Goal: Navigation & Orientation: Find specific page/section

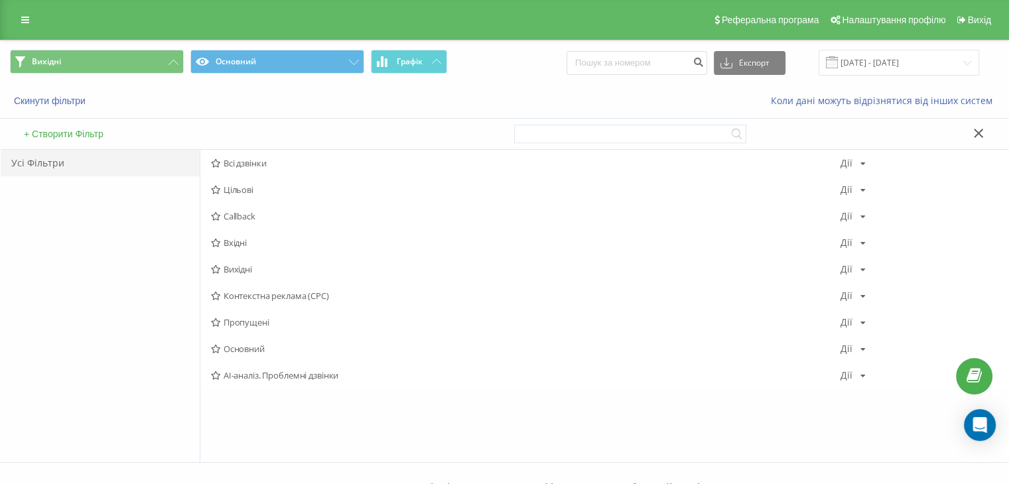
drag, startPoint x: 229, startPoint y: 245, endPoint x: 230, endPoint y: 238, distance: 6.8
click at [230, 243] on span "Вхідні" at bounding box center [526, 242] width 630 height 9
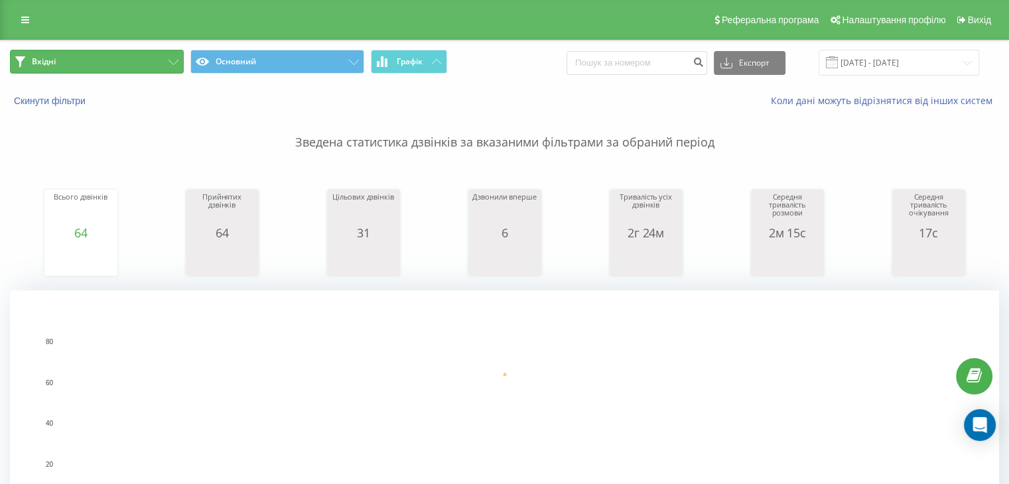
click at [107, 62] on button "Вхідні" at bounding box center [97, 62] width 174 height 24
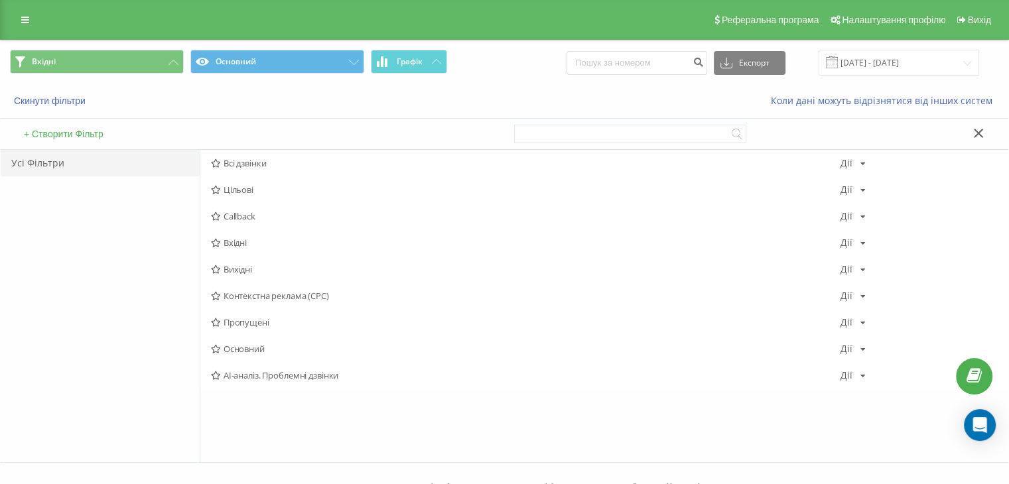
click at [235, 265] on span "Вихідні" at bounding box center [526, 269] width 630 height 9
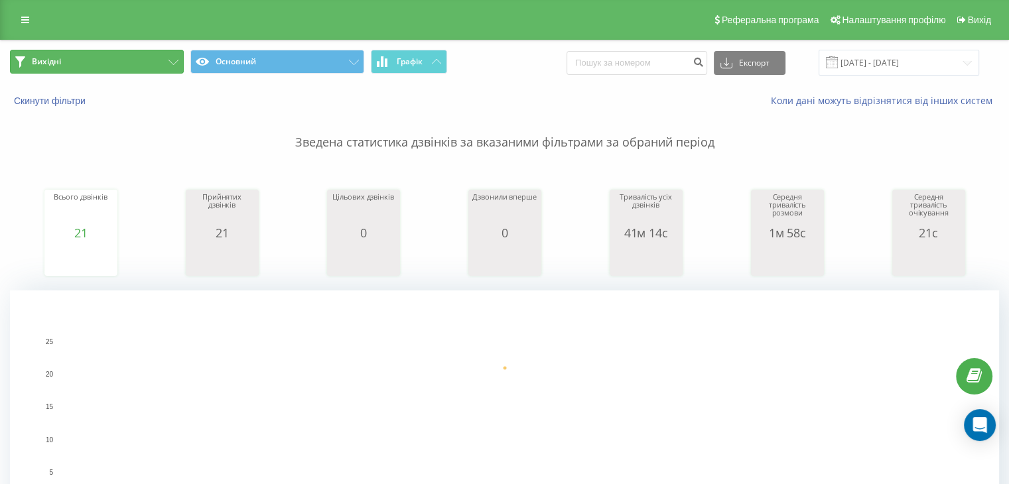
click at [105, 50] on button "Вихідні" at bounding box center [97, 62] width 174 height 24
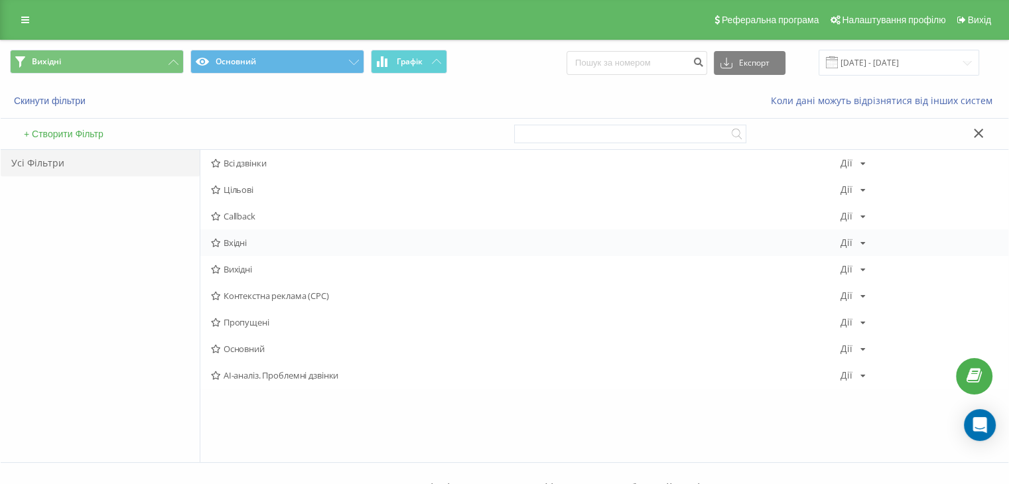
click at [269, 245] on span "Вхідні" at bounding box center [526, 242] width 630 height 9
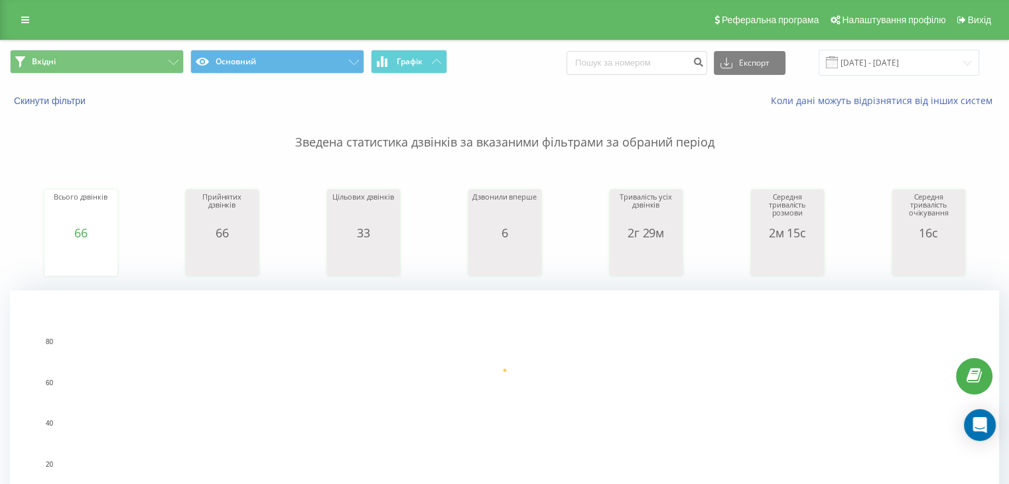
click at [113, 74] on span "Вхідні Основний Графік" at bounding box center [252, 63] width 485 height 26
click at [114, 63] on button "Вхідні" at bounding box center [97, 62] width 174 height 24
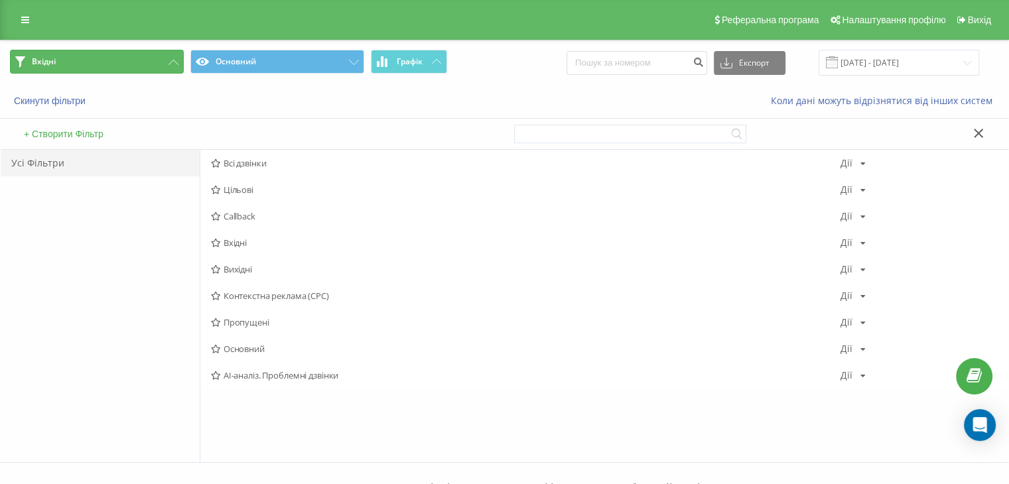
click at [117, 58] on button "Вхідні" at bounding box center [97, 62] width 174 height 24
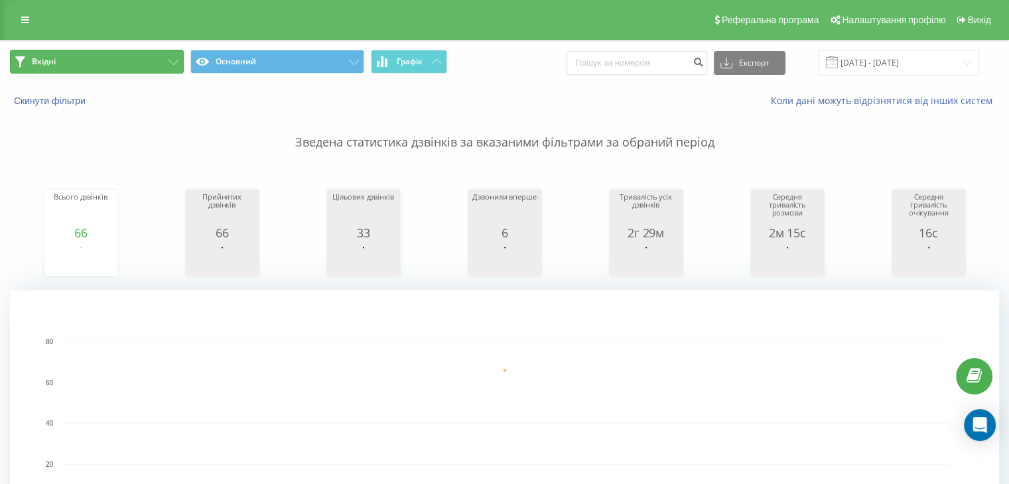
click at [121, 59] on button "Вхідні" at bounding box center [97, 62] width 174 height 24
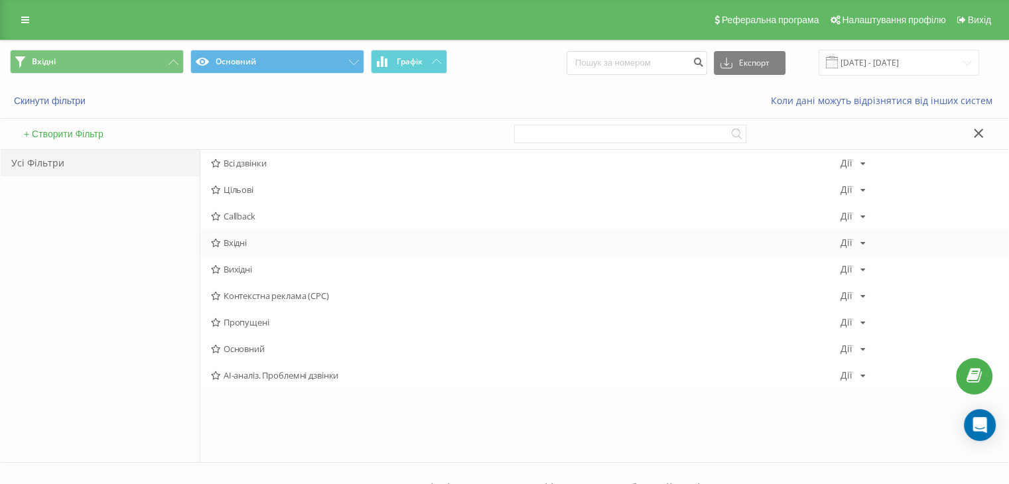
click at [258, 245] on span "Вхідні" at bounding box center [526, 242] width 630 height 9
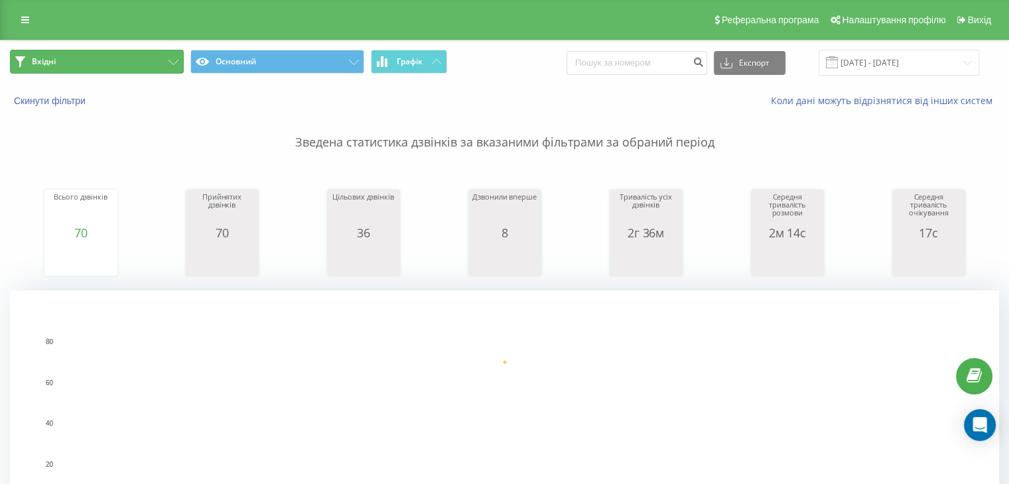
click at [152, 63] on button "Вхідні" at bounding box center [97, 62] width 174 height 24
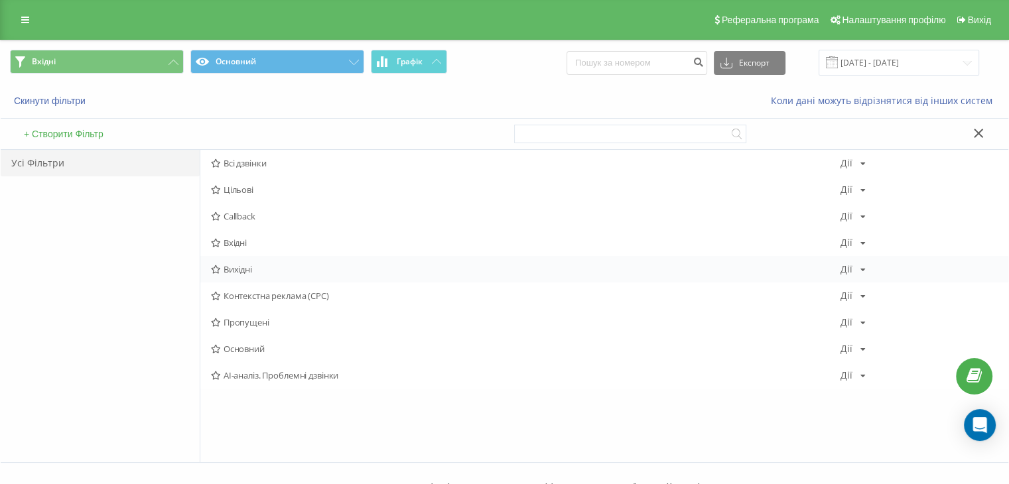
click at [246, 266] on span "Вихідні" at bounding box center [526, 269] width 630 height 9
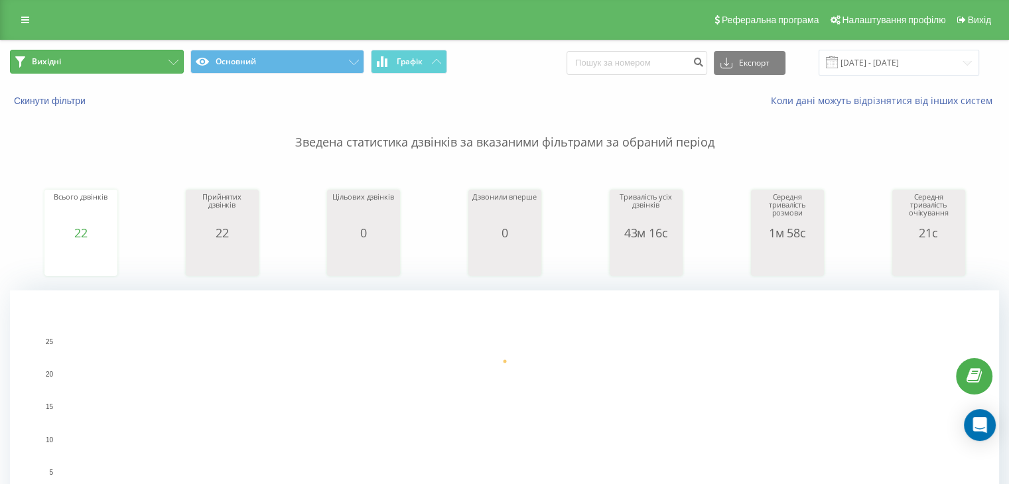
click at [151, 64] on button "Вихідні" at bounding box center [97, 62] width 174 height 24
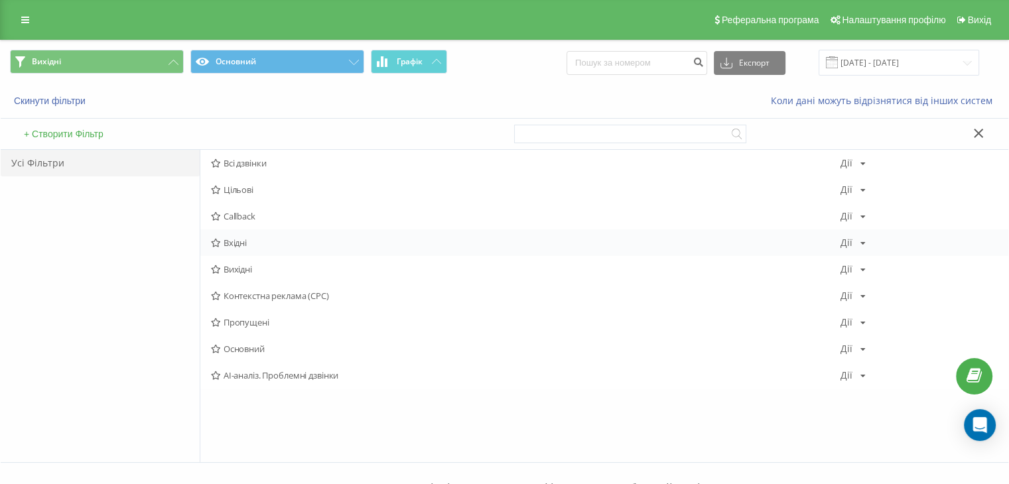
click at [246, 249] on div "Вхідні Дії Редагувати Копіювати Видалити За замовчуванням Поділитися" at bounding box center [604, 243] width 808 height 27
click at [244, 241] on span "Вхідні" at bounding box center [526, 242] width 630 height 9
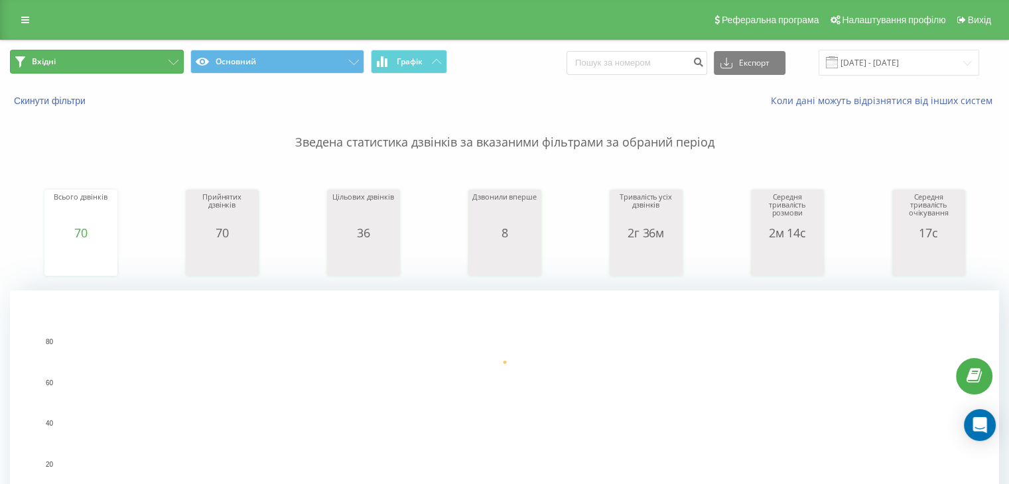
click at [133, 59] on button "Вхідні" at bounding box center [97, 62] width 174 height 24
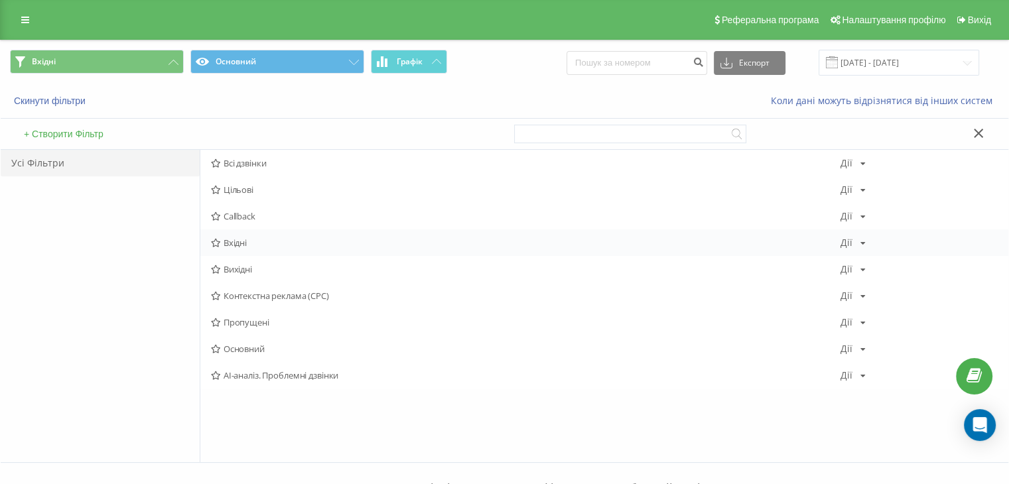
click at [226, 244] on span "Вхідні" at bounding box center [526, 242] width 630 height 9
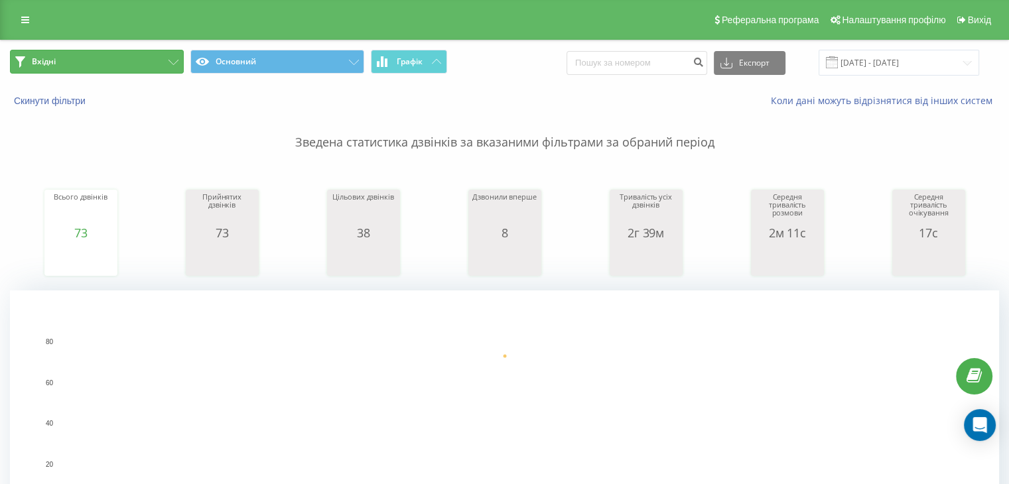
click at [149, 62] on button "Вхідні" at bounding box center [97, 62] width 174 height 24
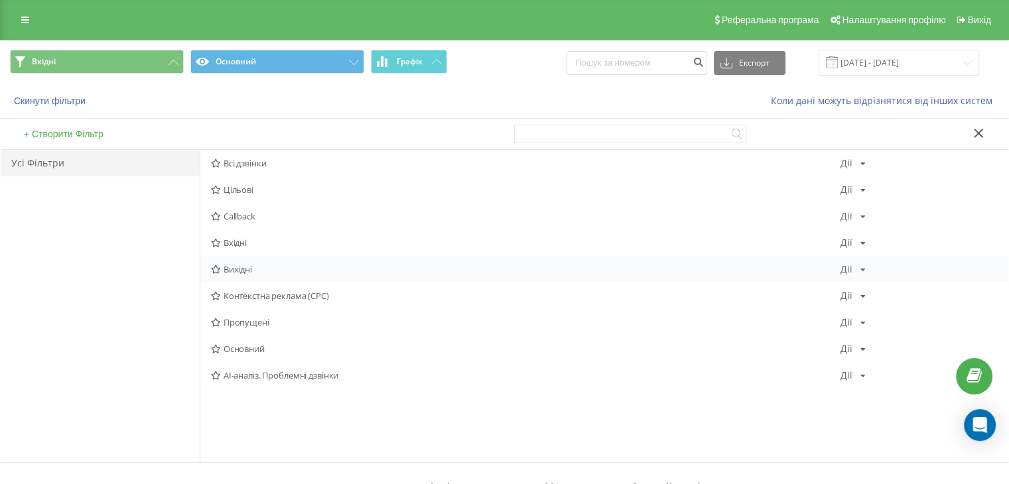
click at [244, 271] on span "Вихідні" at bounding box center [526, 269] width 630 height 9
